Goal: Transaction & Acquisition: Purchase product/service

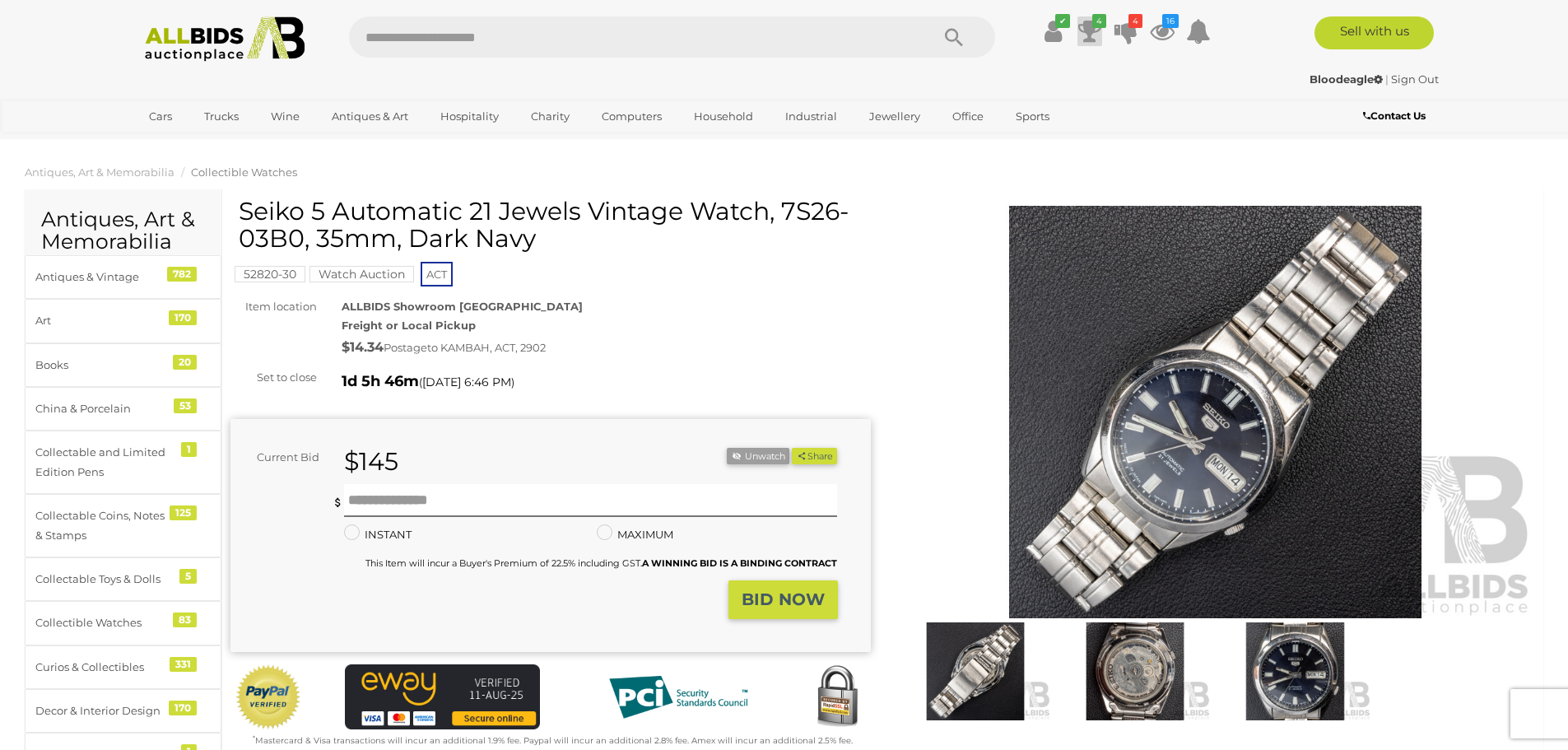
click at [1093, 24] on icon "4" at bounding box center [1100, 22] width 14 height 14
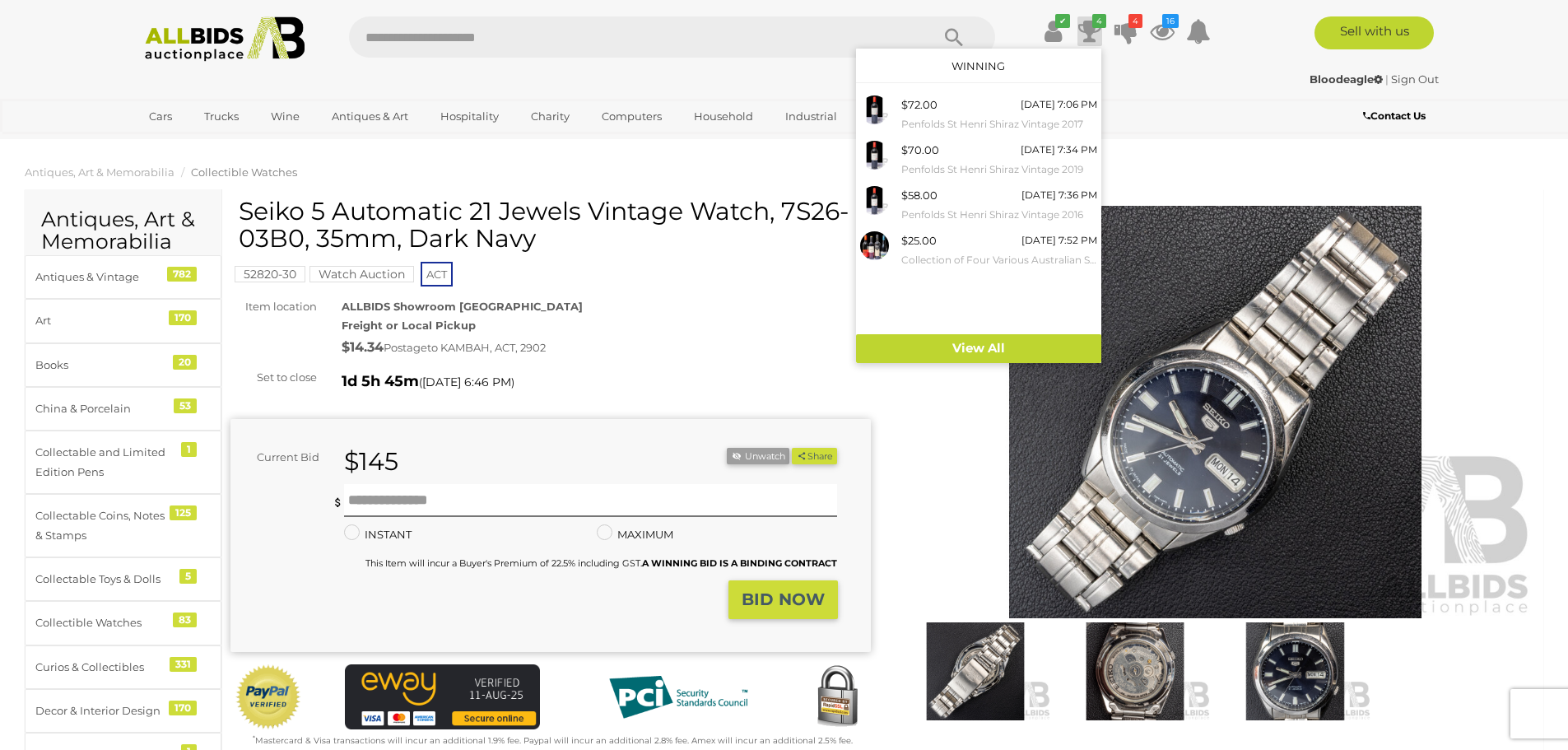
click at [194, 42] on img at bounding box center [225, 39] width 178 height 45
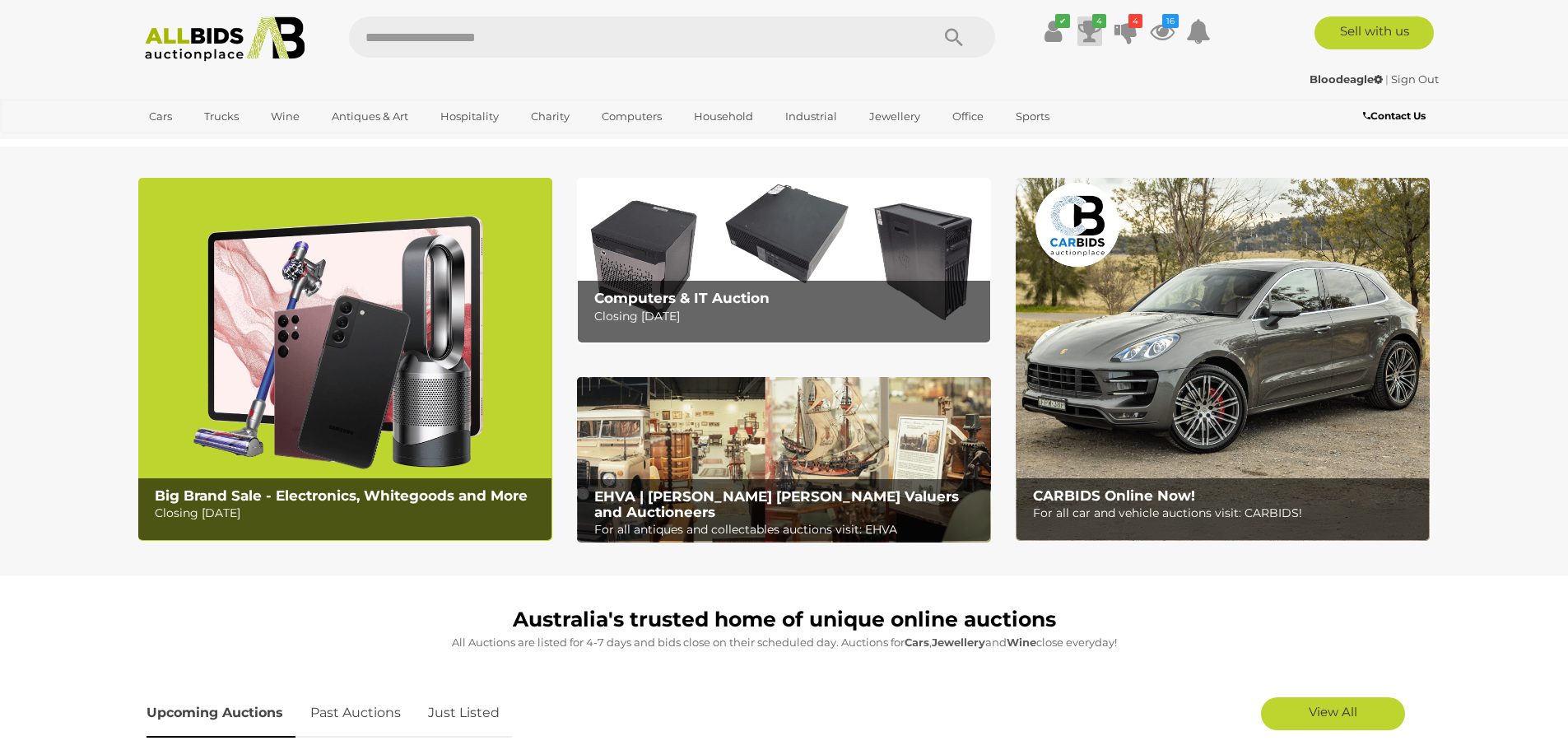
click at [1091, 34] on icon at bounding box center [1090, 31] width 23 height 30
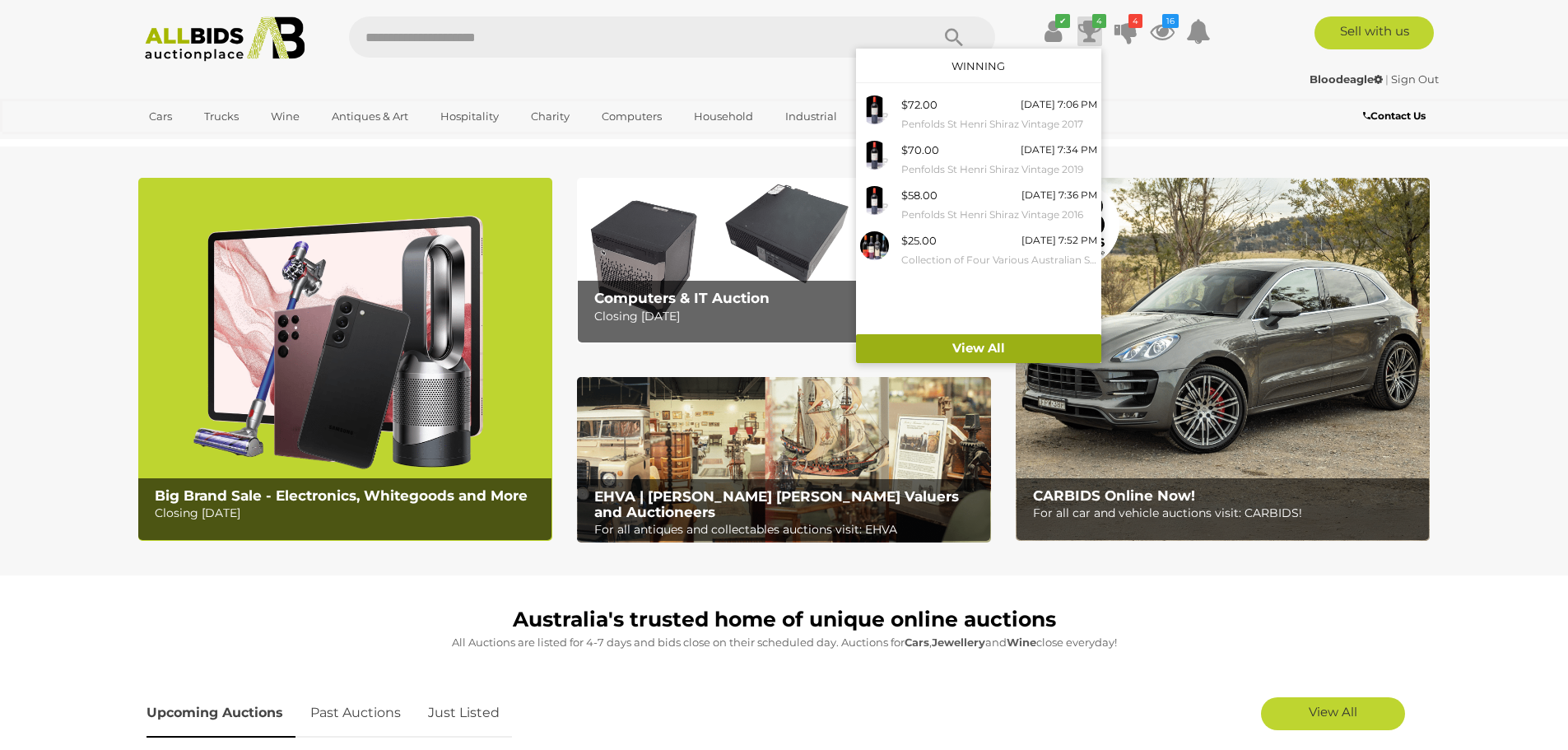
click at [978, 350] on link "View All" at bounding box center [978, 348] width 246 height 29
